Goal: Task Accomplishment & Management: Use online tool/utility

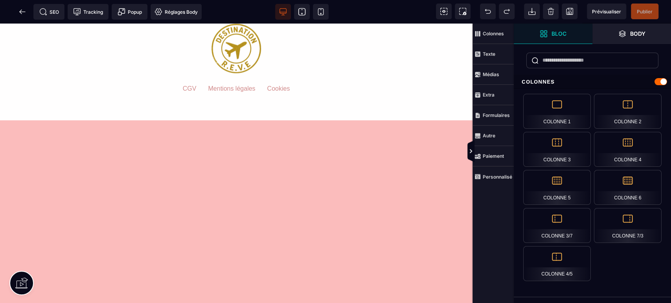
scroll to position [2832, 0]
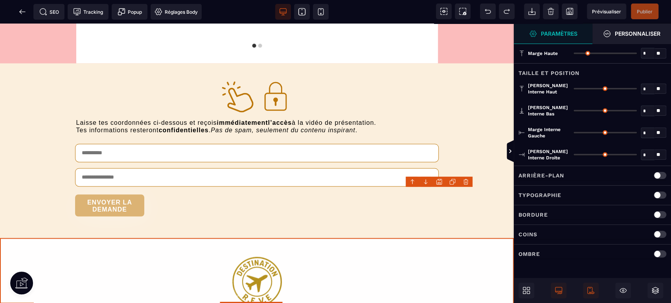
type input "*"
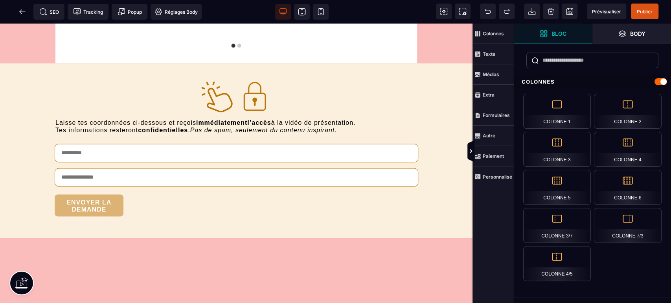
click at [498, 175] on strong "Personnalisé" at bounding box center [497, 177] width 29 height 6
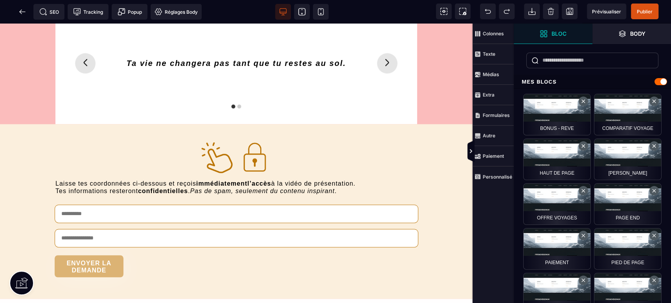
scroll to position [2716, 0]
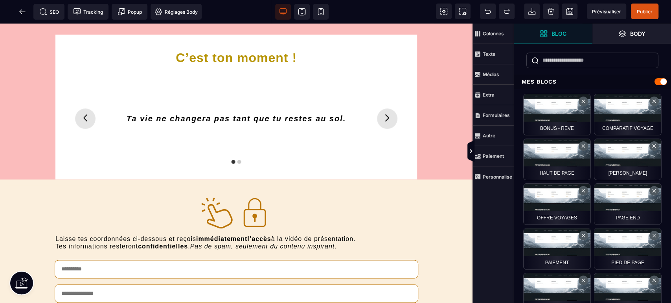
click at [653, 11] on span "Publier" at bounding box center [645, 12] width 28 height 16
click at [22, 13] on div "SEO Tracking Popup Réglages Body" at bounding box center [103, 12] width 203 height 16
click at [22, 15] on icon at bounding box center [22, 12] width 8 height 8
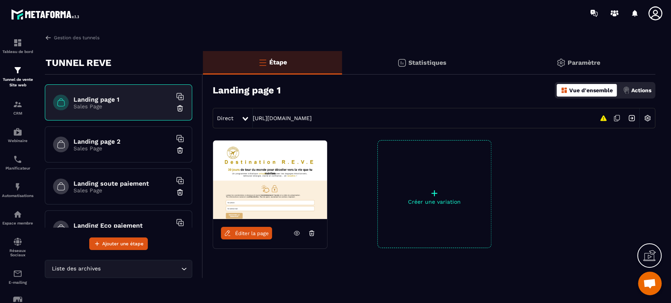
click at [106, 182] on h6 "Landing soute paiement" at bounding box center [123, 183] width 98 height 7
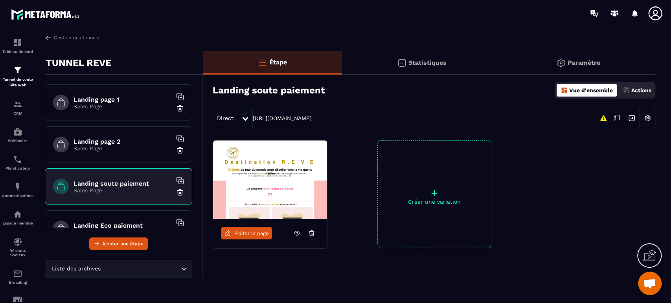
click at [256, 235] on span "Éditer la page" at bounding box center [252, 234] width 34 height 6
